Goal: Transaction & Acquisition: Purchase product/service

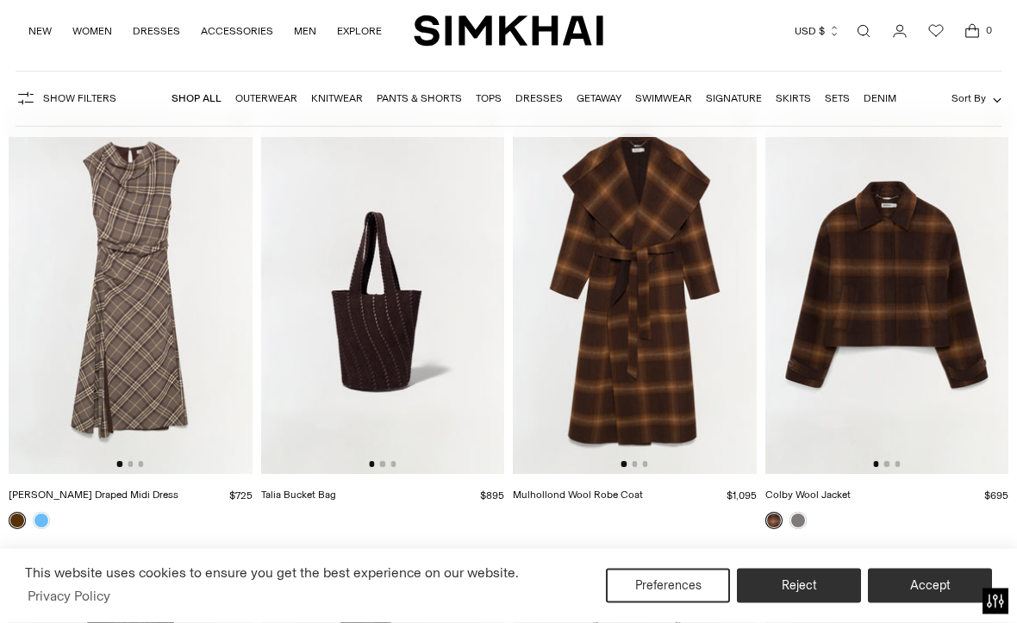
scroll to position [140, 0]
click at [17, 523] on link at bounding box center [17, 520] width 17 height 17
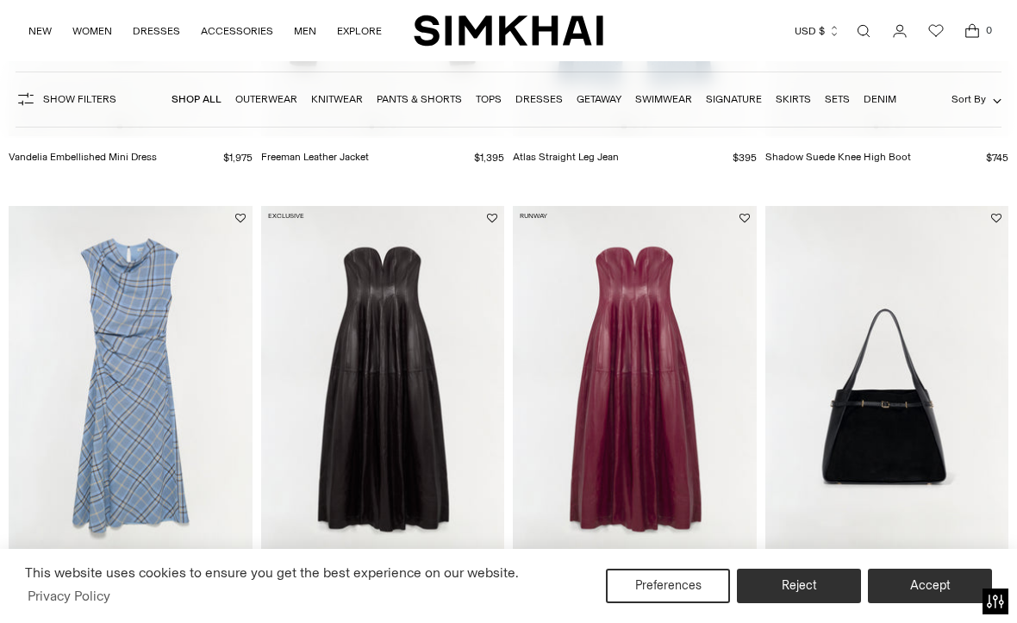
scroll to position [0, 0]
click at [168, 485] on img at bounding box center [131, 388] width 244 height 365
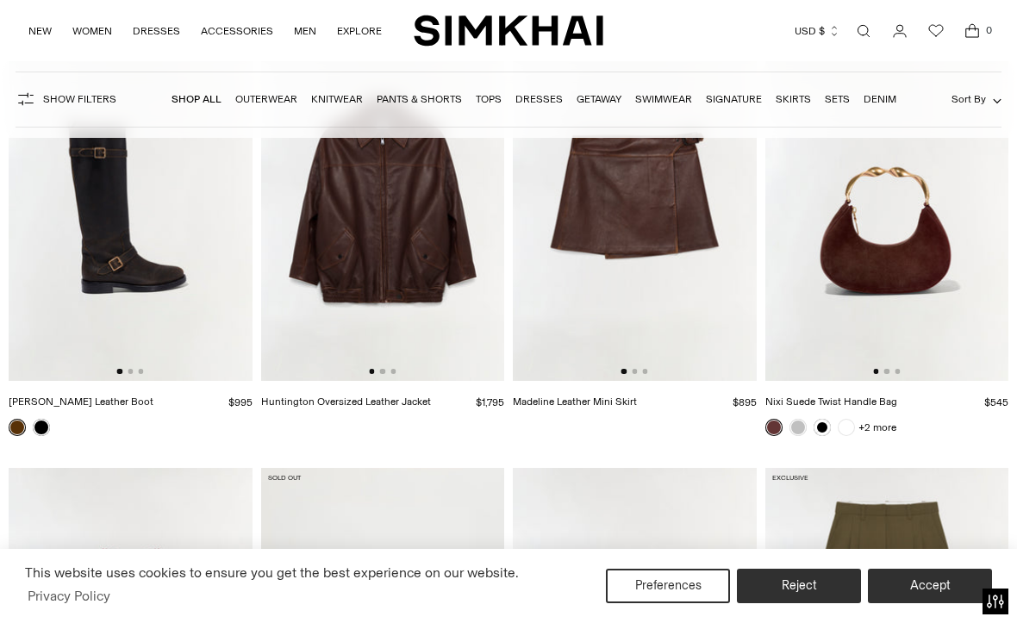
scroll to position [3126, 0]
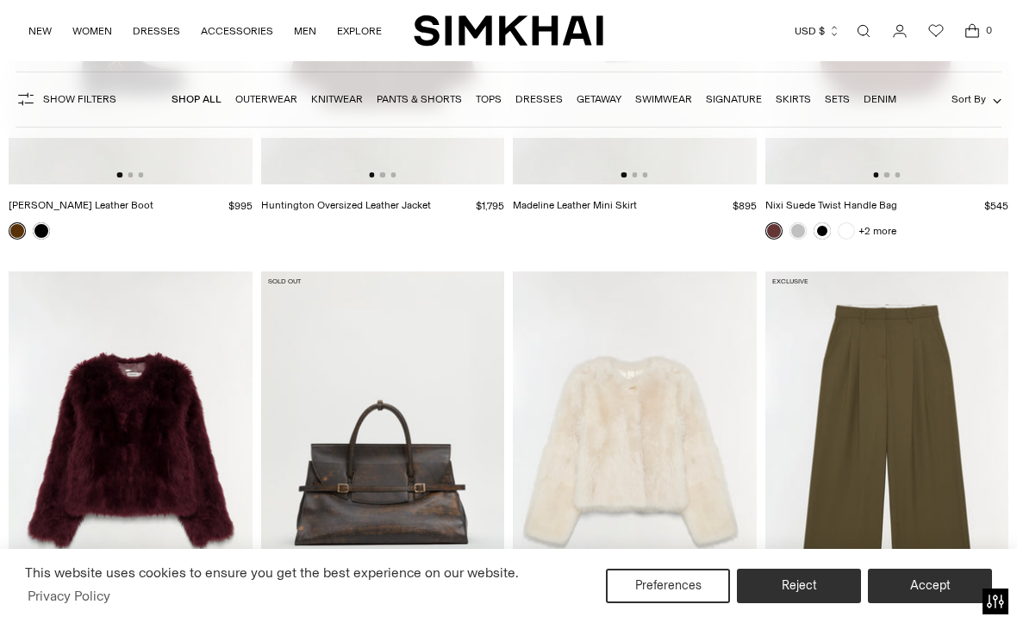
click at [922, 603] on button "Accept" at bounding box center [930, 586] width 124 height 34
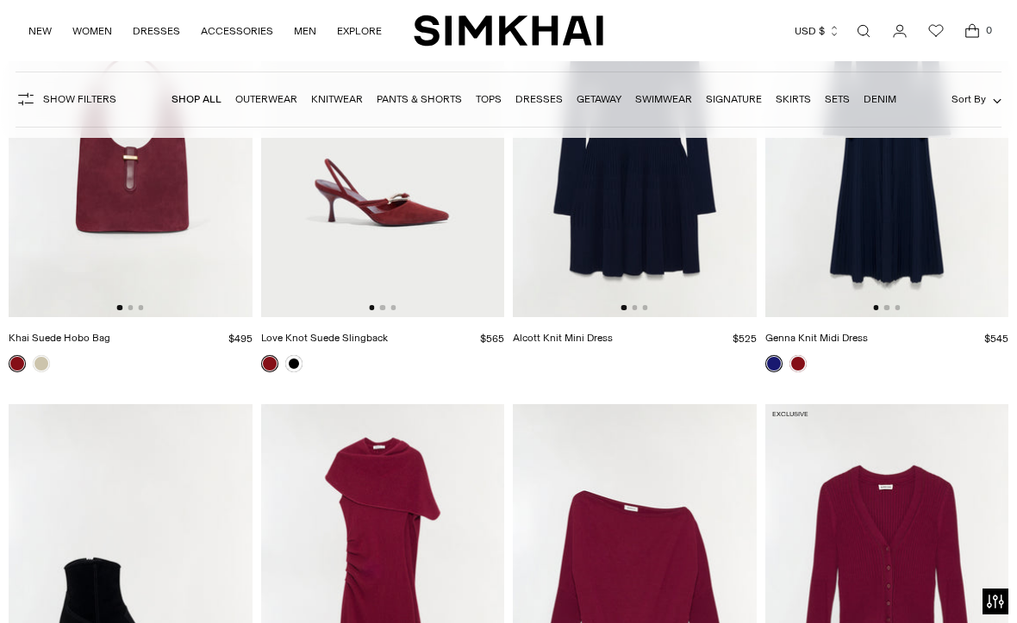
scroll to position [13861, 0]
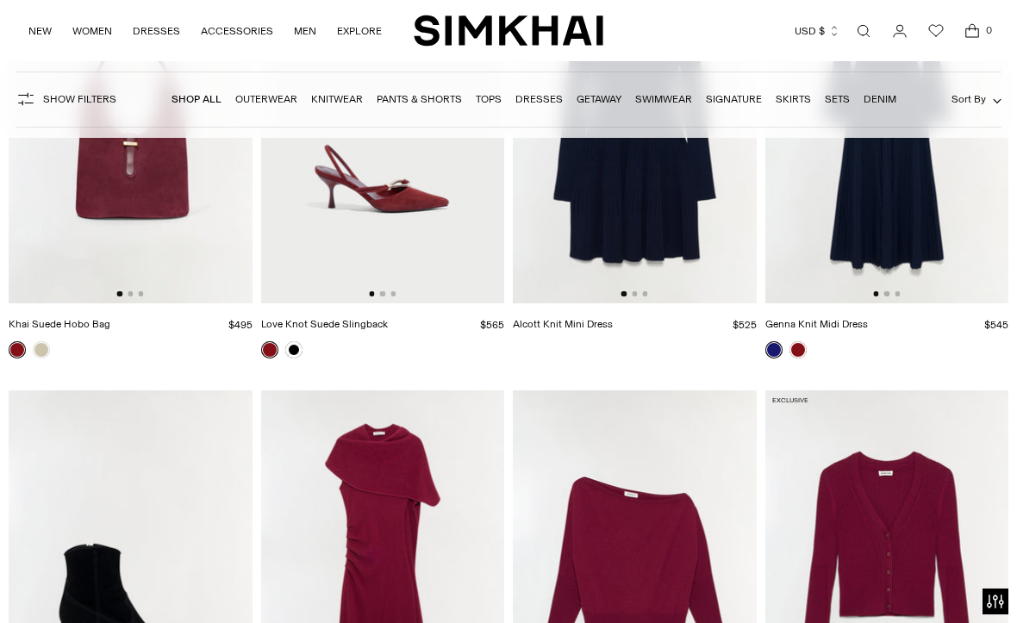
click at [541, 103] on link "Dresses" at bounding box center [538, 99] width 47 height 12
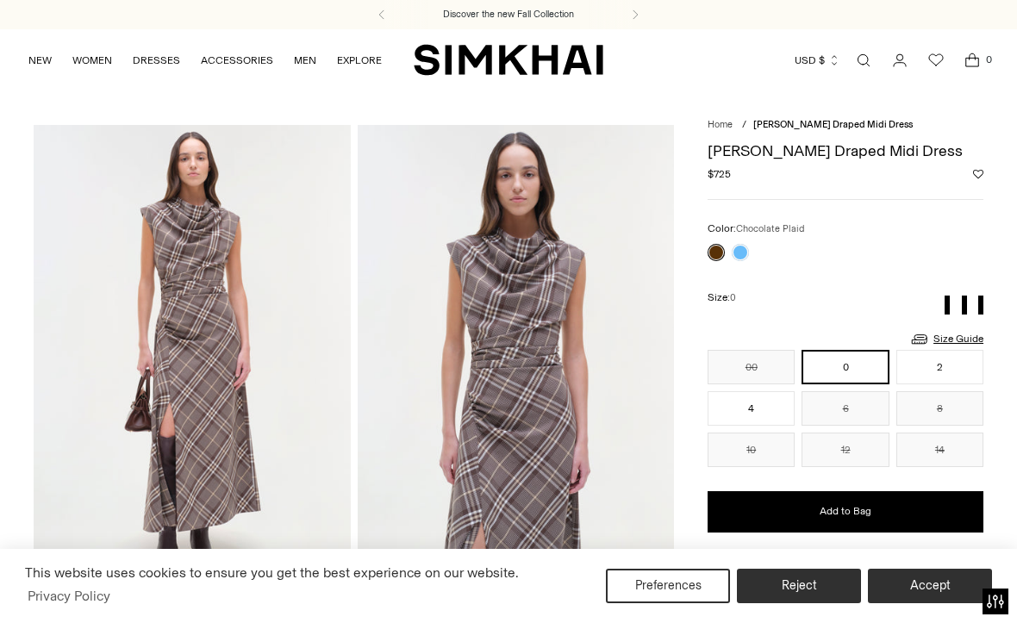
click at [743, 252] on link at bounding box center [740, 252] width 17 height 17
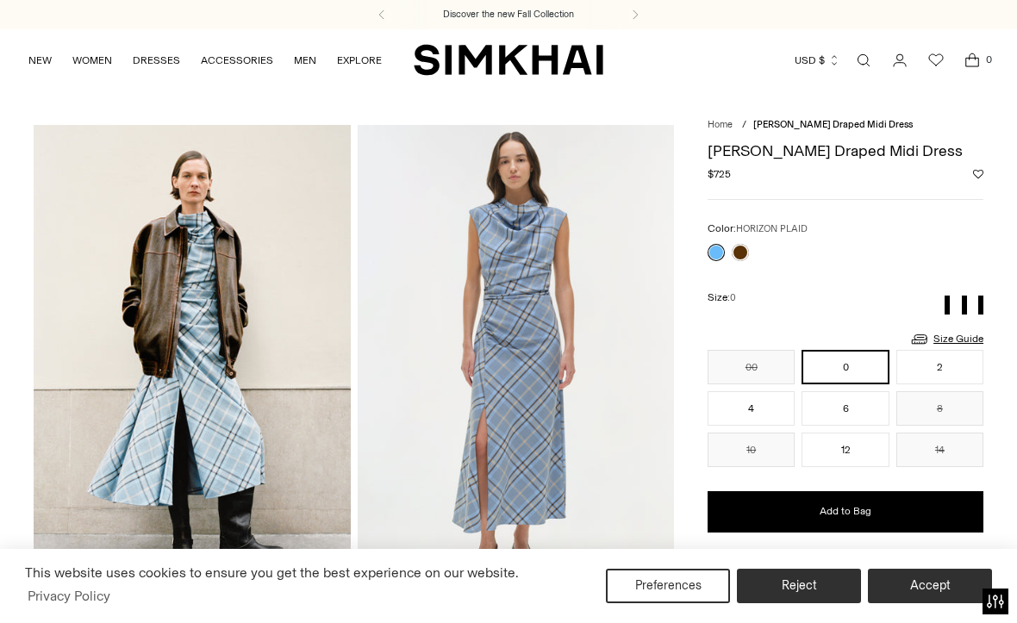
click at [932, 591] on button "Accept" at bounding box center [930, 586] width 124 height 34
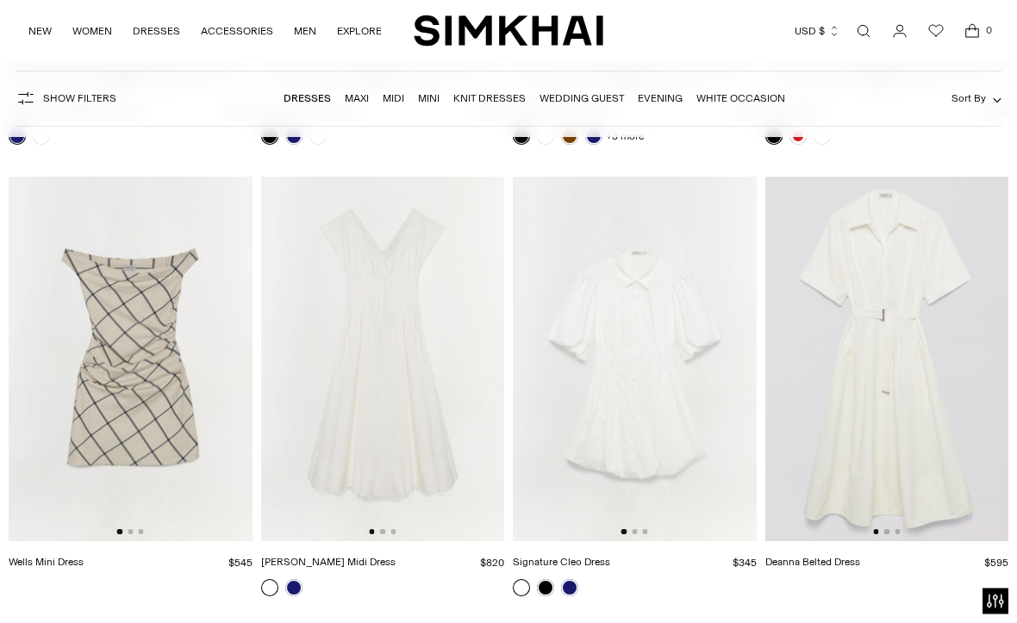
scroll to position [10925, 0]
click at [152, 347] on img at bounding box center [131, 359] width 244 height 365
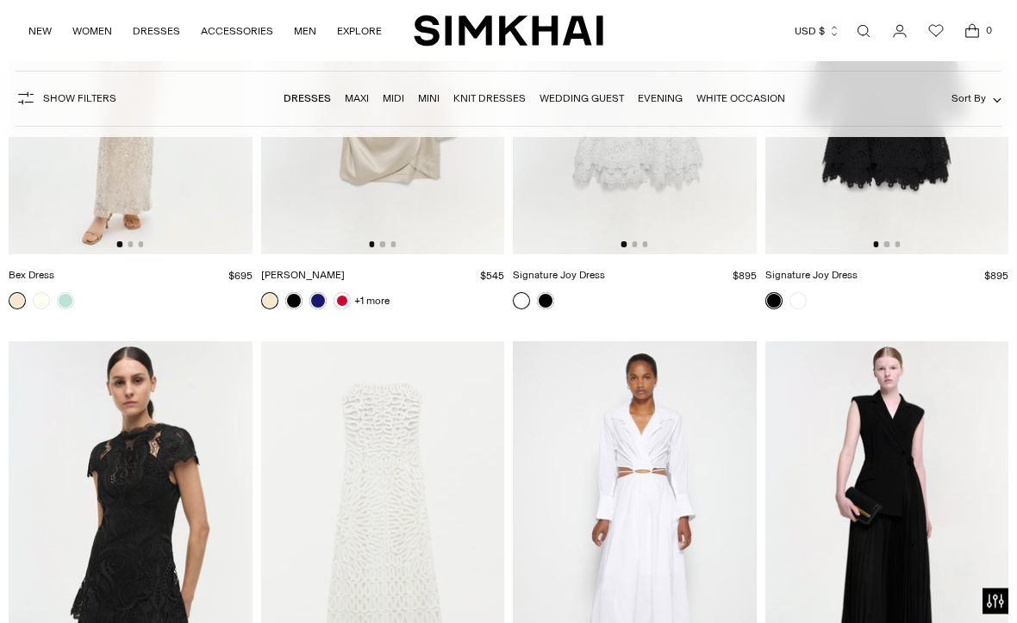
scroll to position [19232, 0]
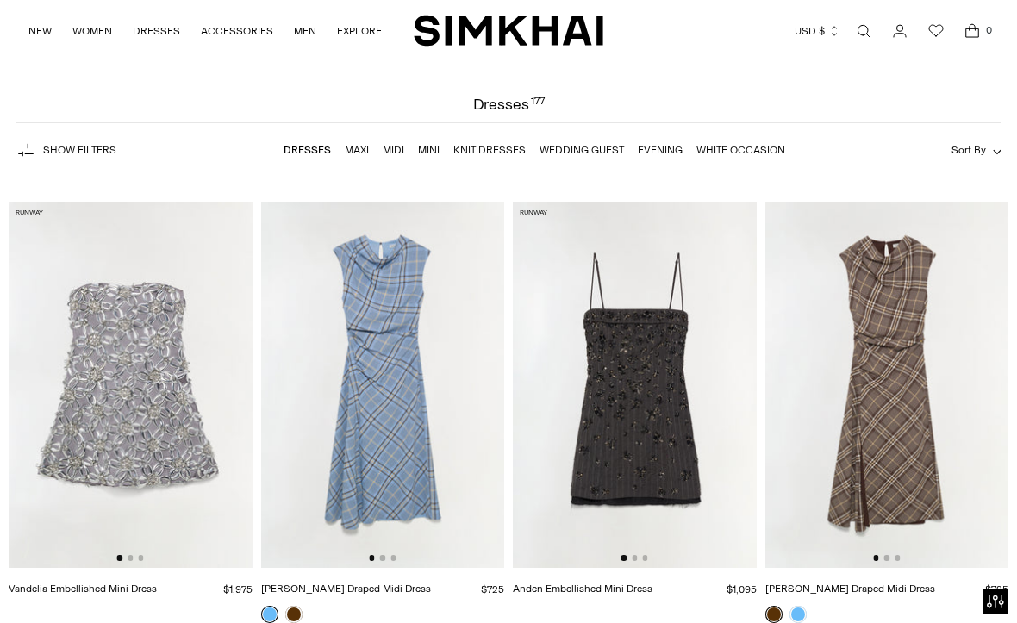
scroll to position [47, 0]
